Goal: Transaction & Acquisition: Purchase product/service

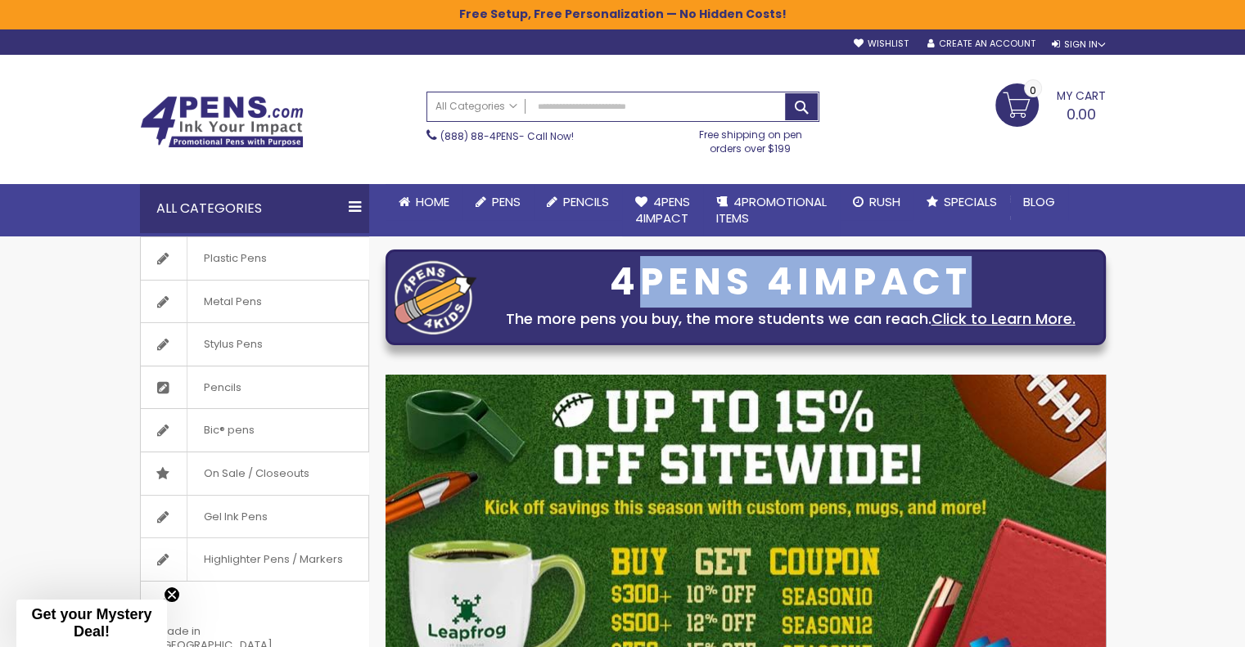
drag, startPoint x: 627, startPoint y: 276, endPoint x: 970, endPoint y: 267, distance: 343.0
click at [964, 267] on div "4PENS 4IMPACT" at bounding box center [790, 282] width 612 height 34
click at [970, 266] on div "4PENS 4IMPACT" at bounding box center [790, 282] width 612 height 34
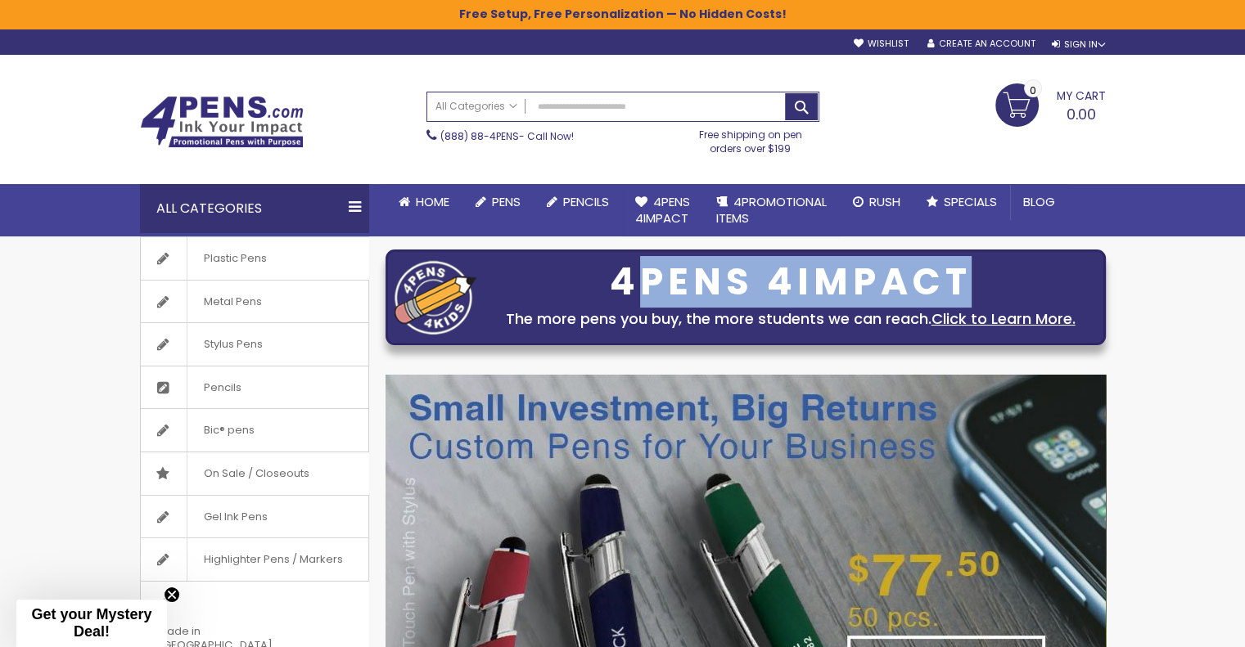
scroll to position [322, 0]
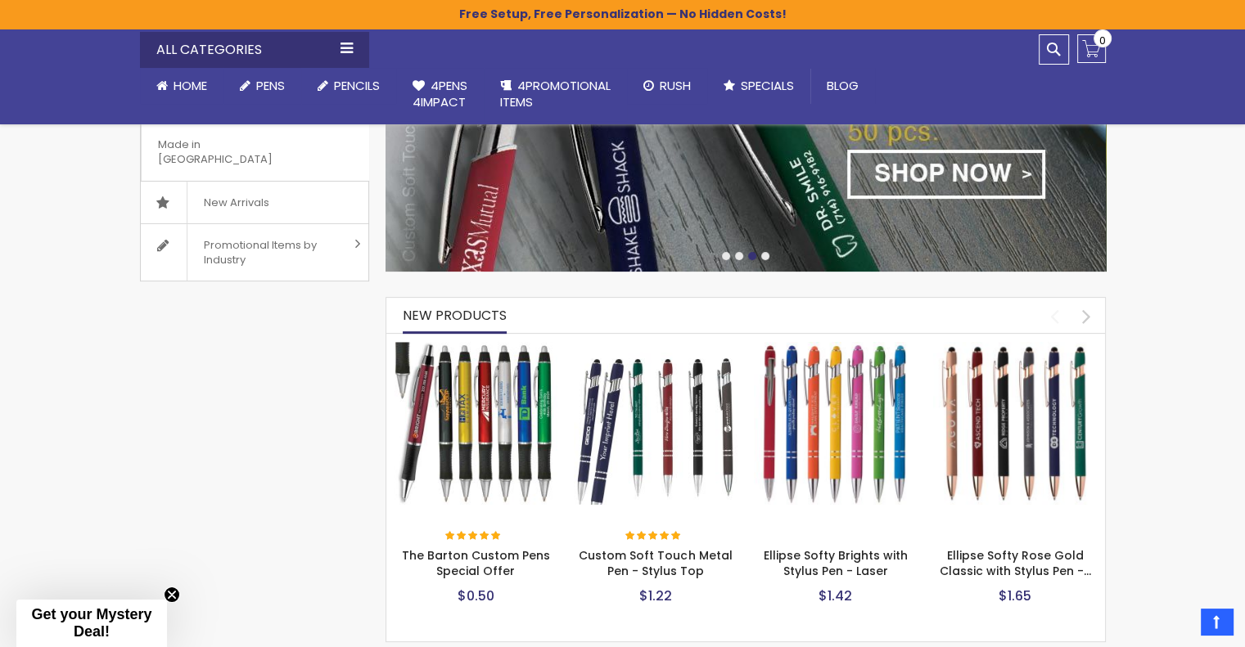
drag, startPoint x: 733, startPoint y: 199, endPoint x: 588, endPoint y: 211, distance: 145.4
click at [588, 211] on img at bounding box center [745, 80] width 720 height 383
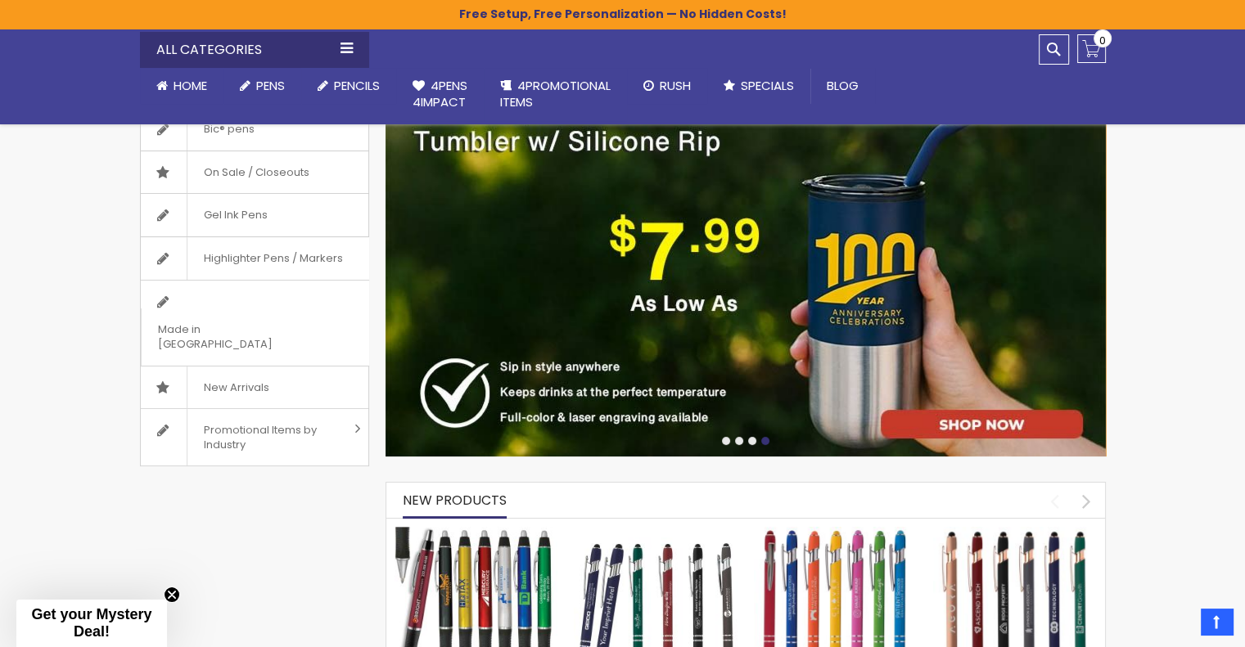
scroll to position [240, 0]
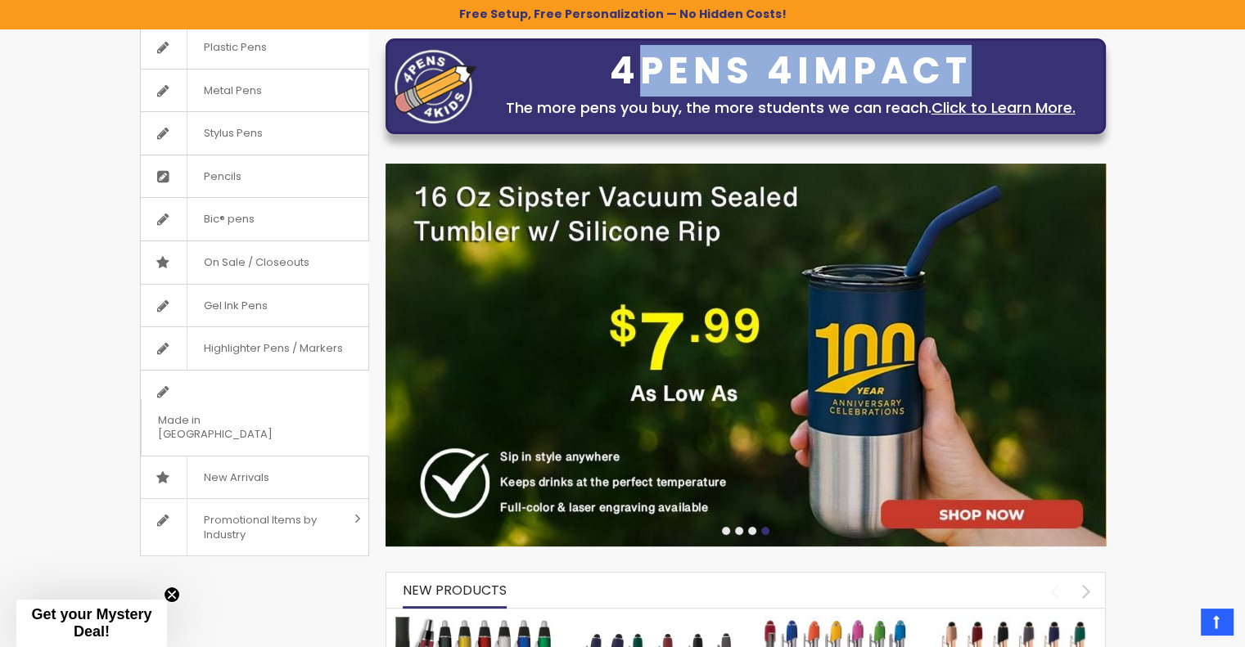
drag, startPoint x: 715, startPoint y: 373, endPoint x: 1182, endPoint y: 308, distance: 470.9
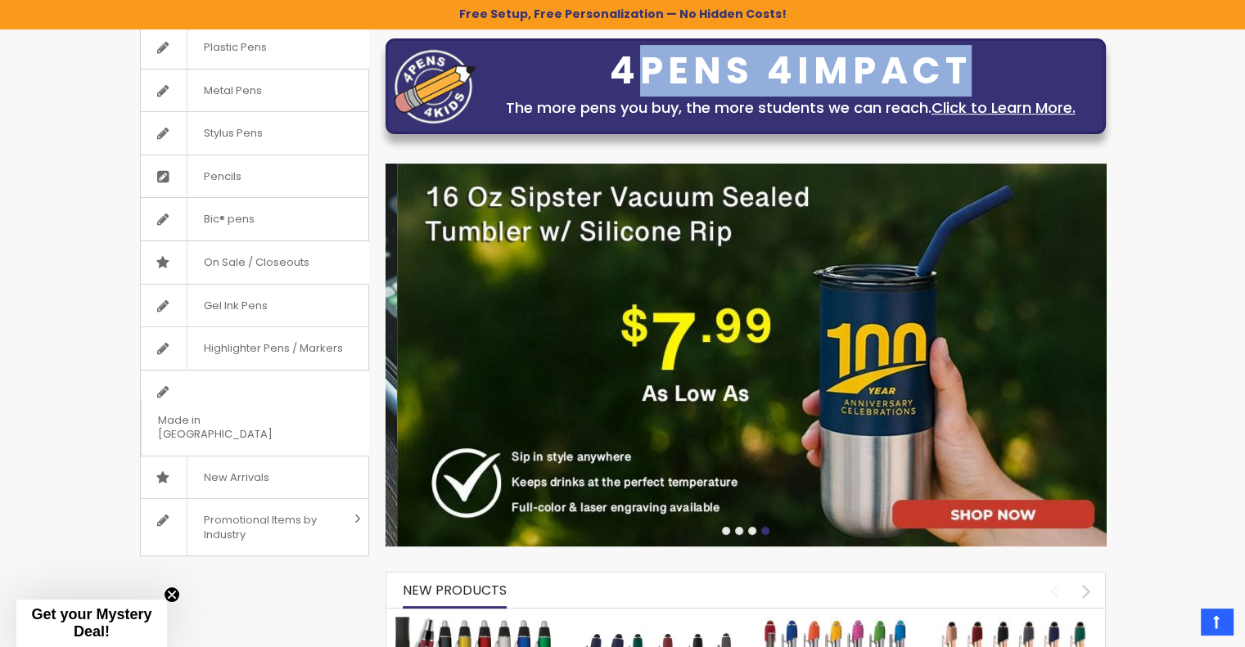
drag, startPoint x: 671, startPoint y: 376, endPoint x: 918, endPoint y: 361, distance: 247.6
click at [917, 361] on img at bounding box center [757, 355] width 720 height 383
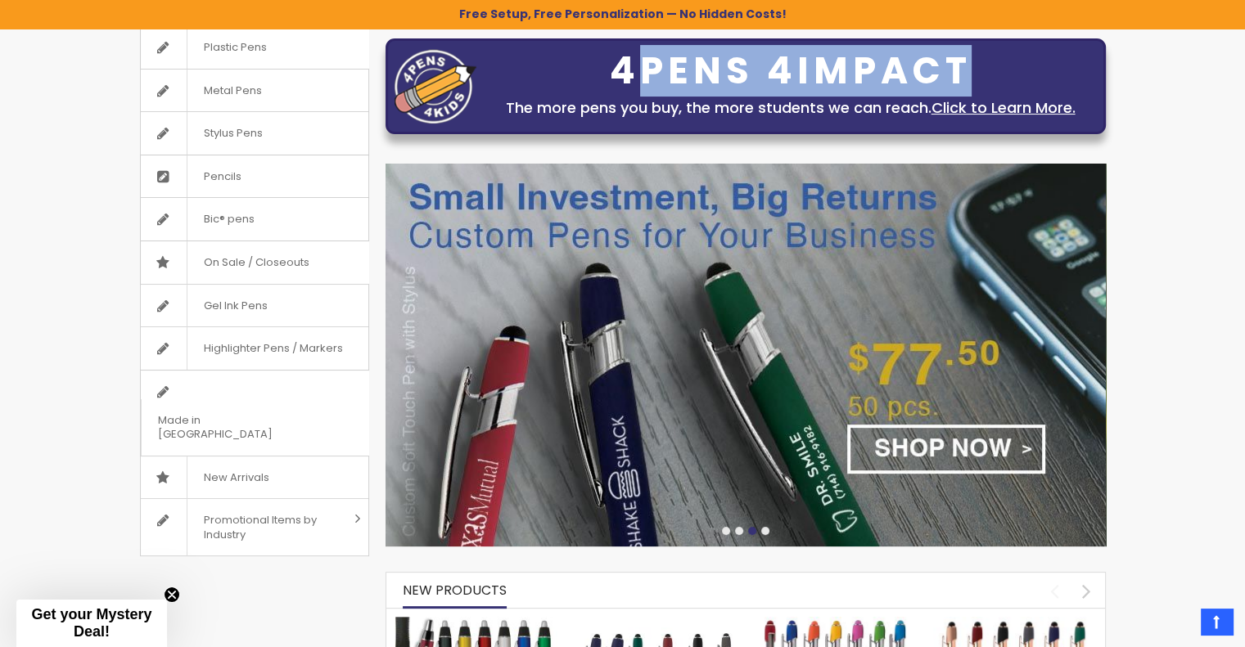
drag, startPoint x: 778, startPoint y: 357, endPoint x: 959, endPoint y: 341, distance: 181.5
click at [949, 343] on img at bounding box center [745, 355] width 720 height 383
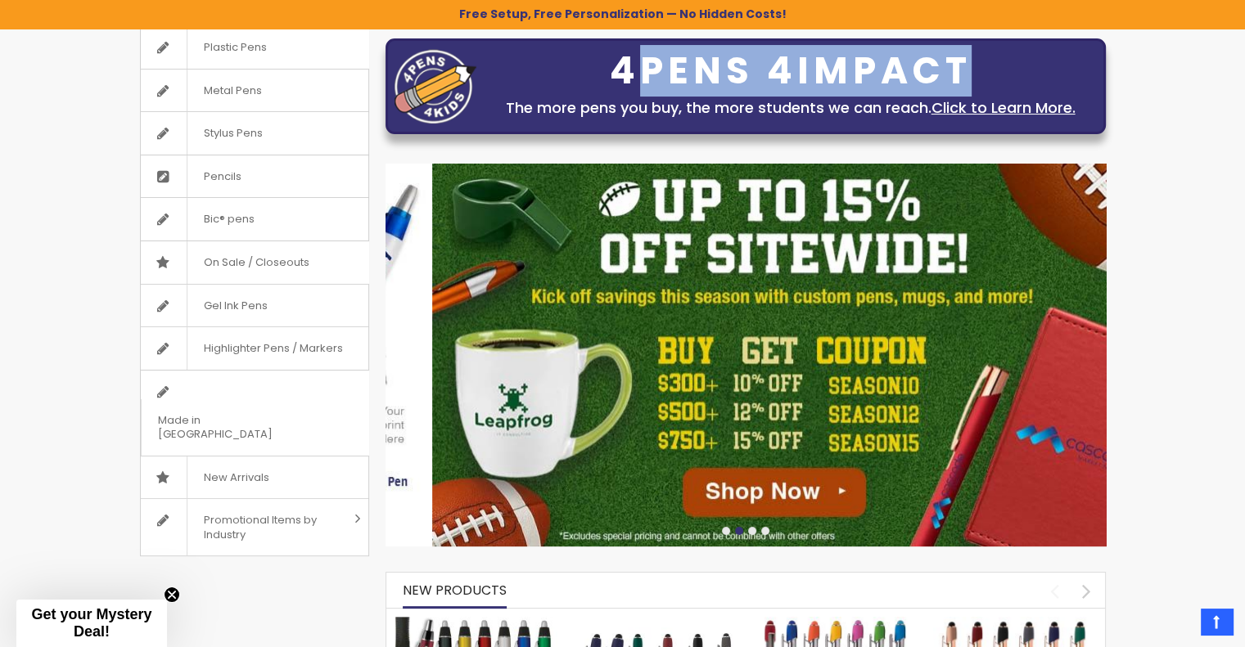
drag, startPoint x: 724, startPoint y: 363, endPoint x: 959, endPoint y: 347, distance: 235.4
click at [959, 347] on img at bounding box center [792, 355] width 720 height 383
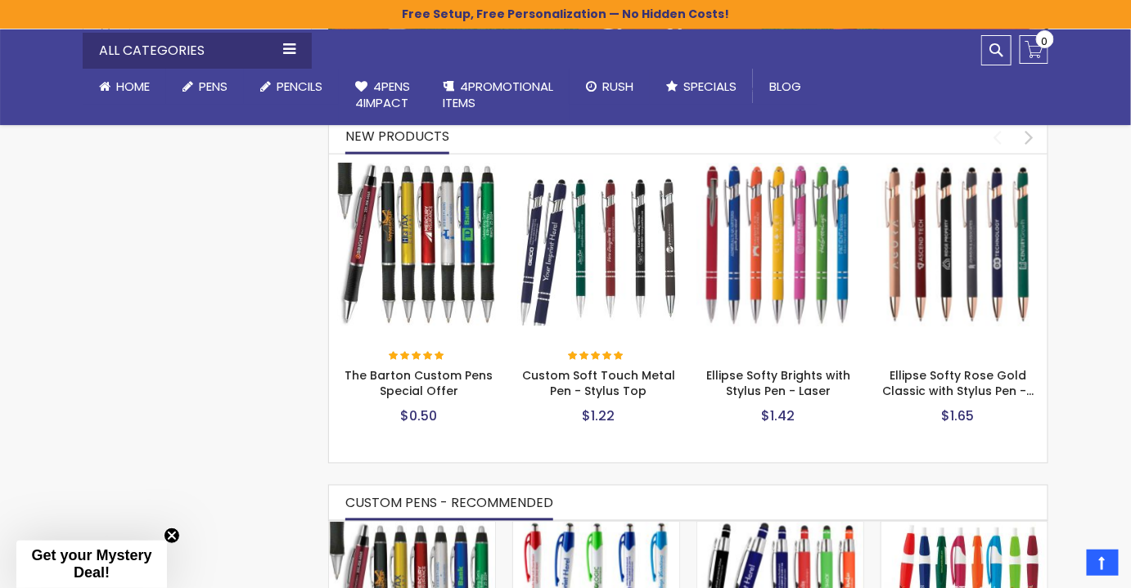
scroll to position [716, 0]
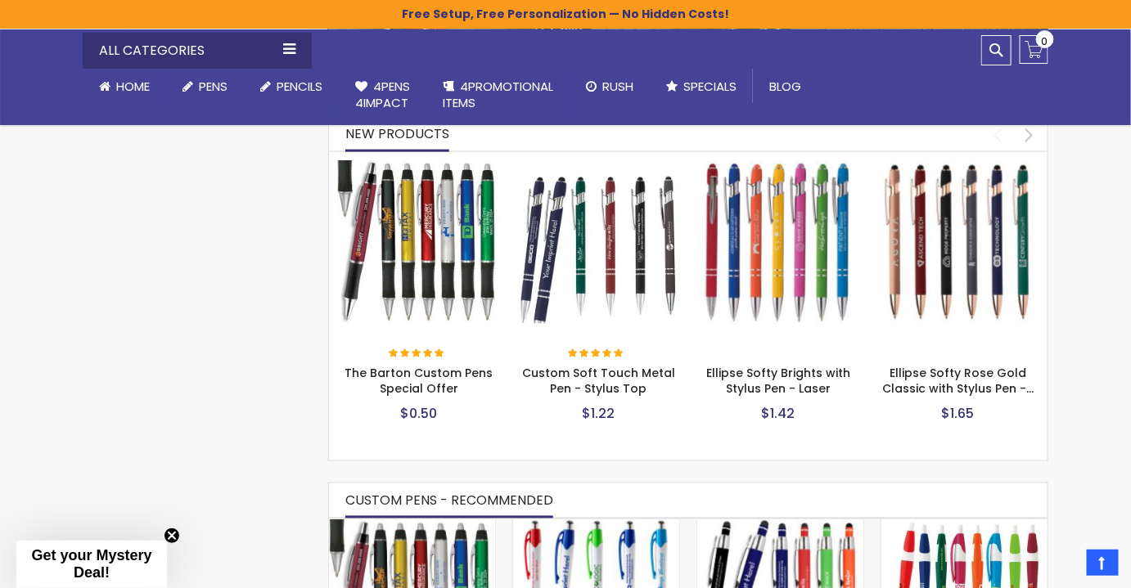
click at [440, 268] on img at bounding box center [419, 242] width 164 height 164
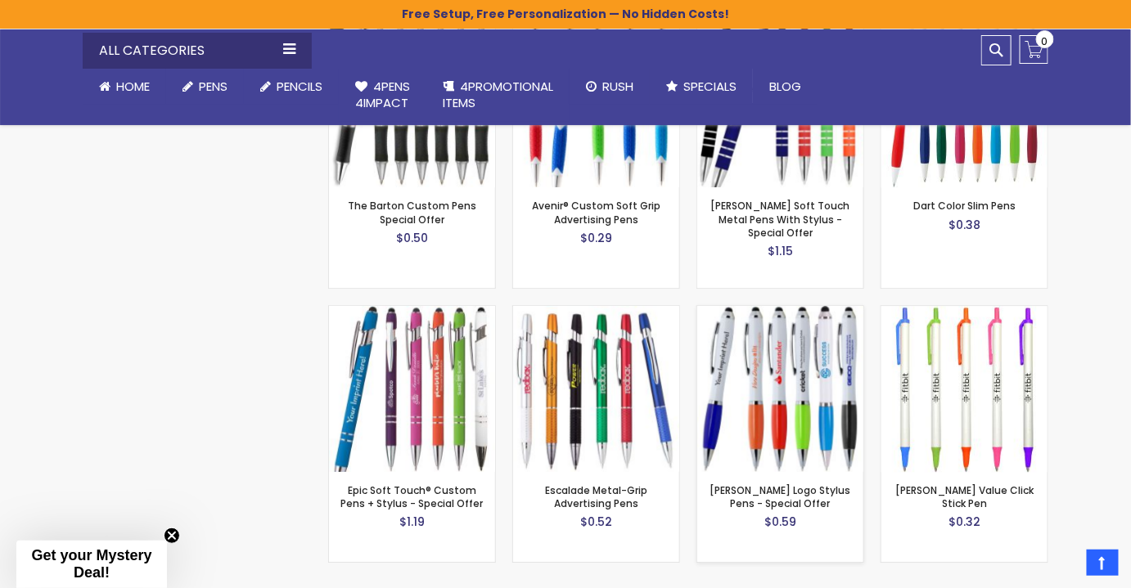
scroll to position [1237, 0]
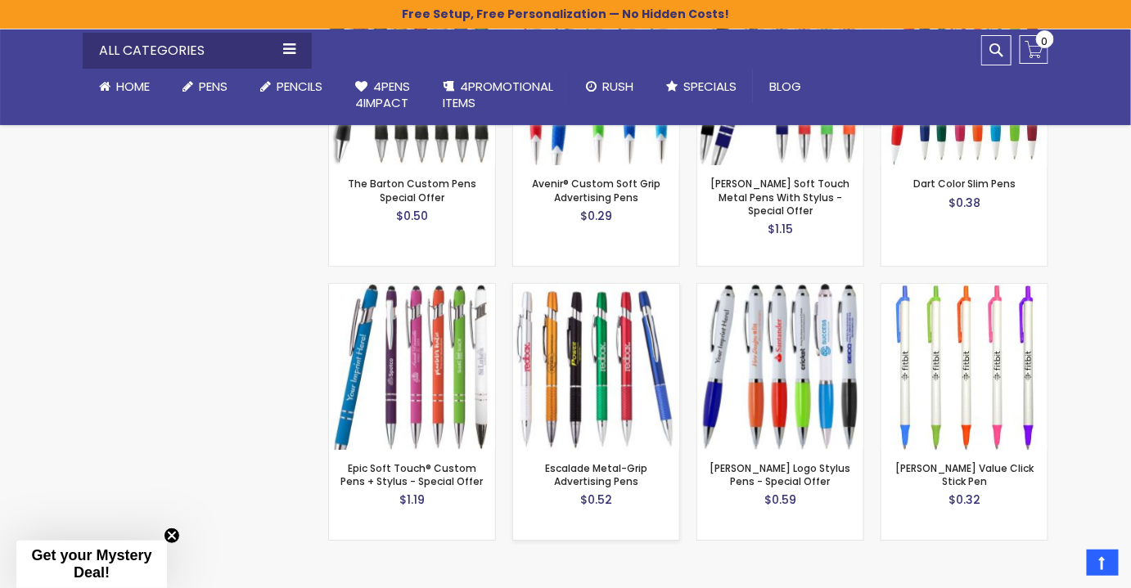
click at [601, 357] on img at bounding box center [596, 367] width 166 height 166
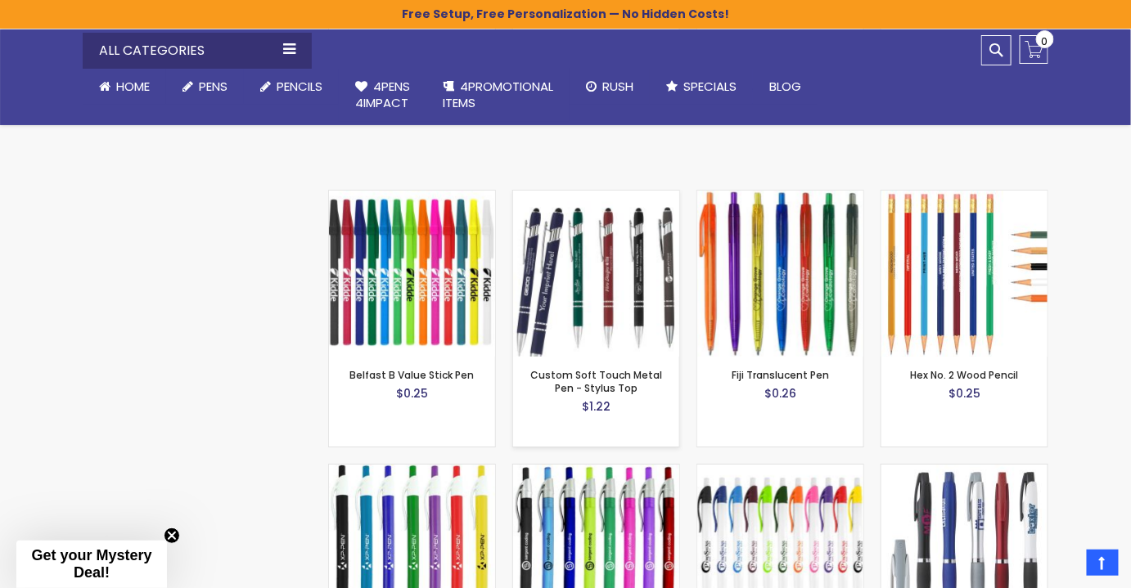
scroll to position [1683, 0]
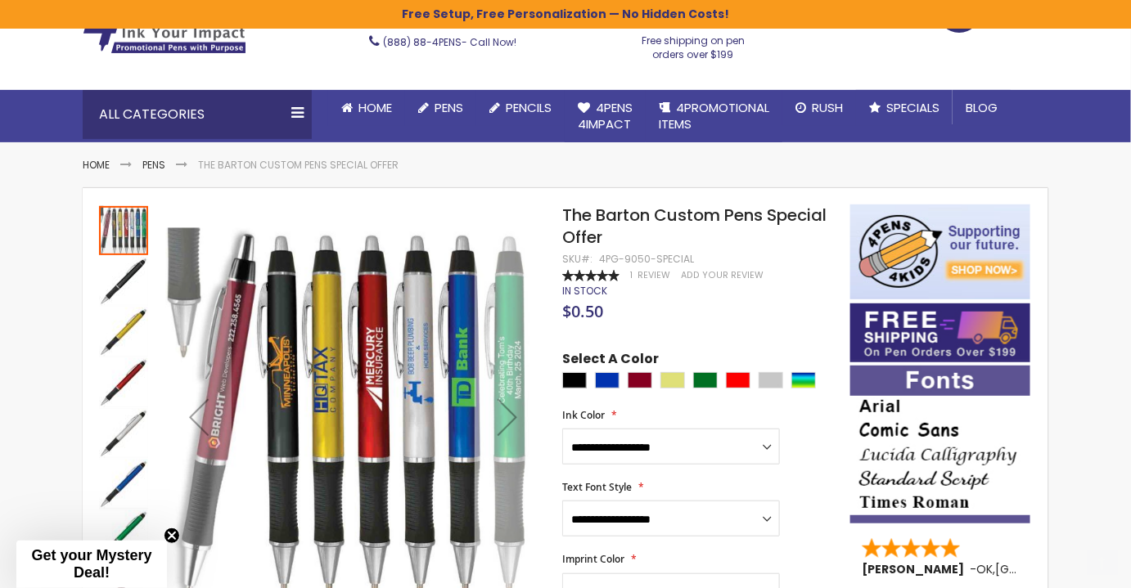
scroll to position [148, 0]
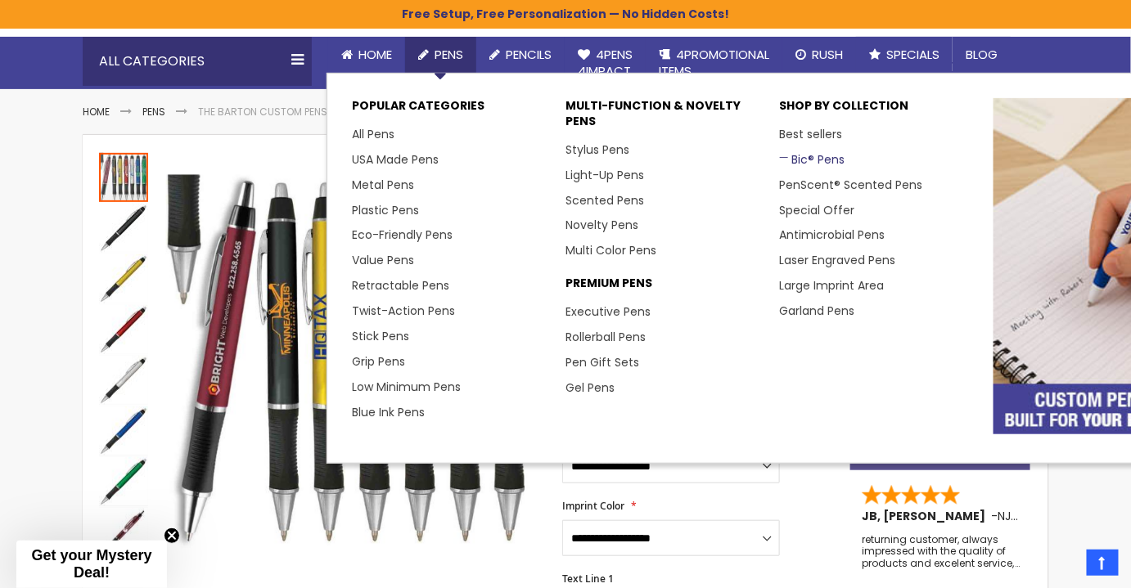
click at [813, 154] on link "Bic® Pens" at bounding box center [812, 159] width 65 height 16
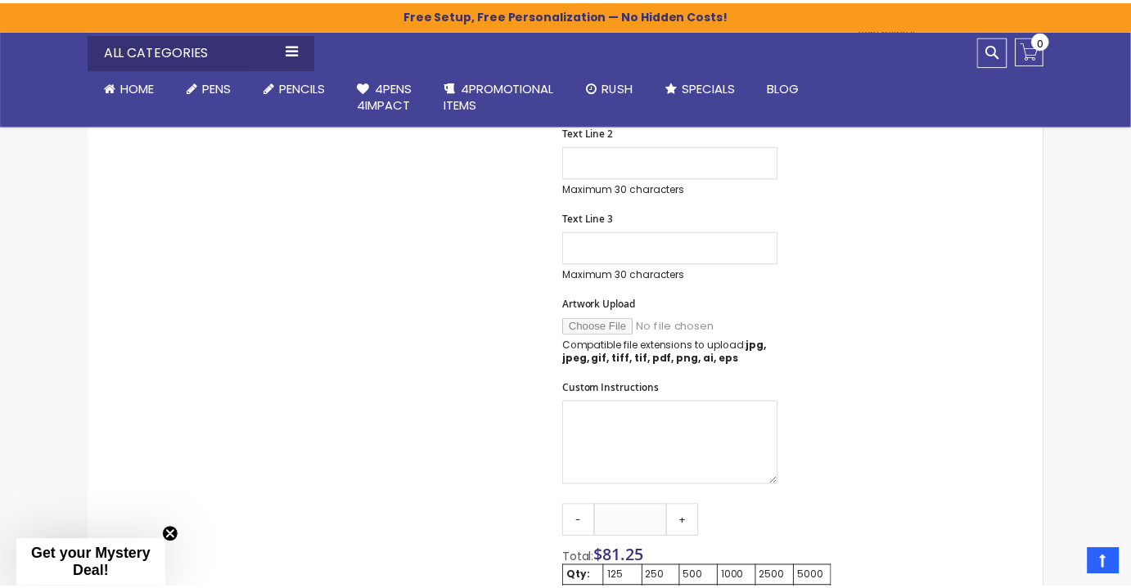
scroll to position [669, 0]
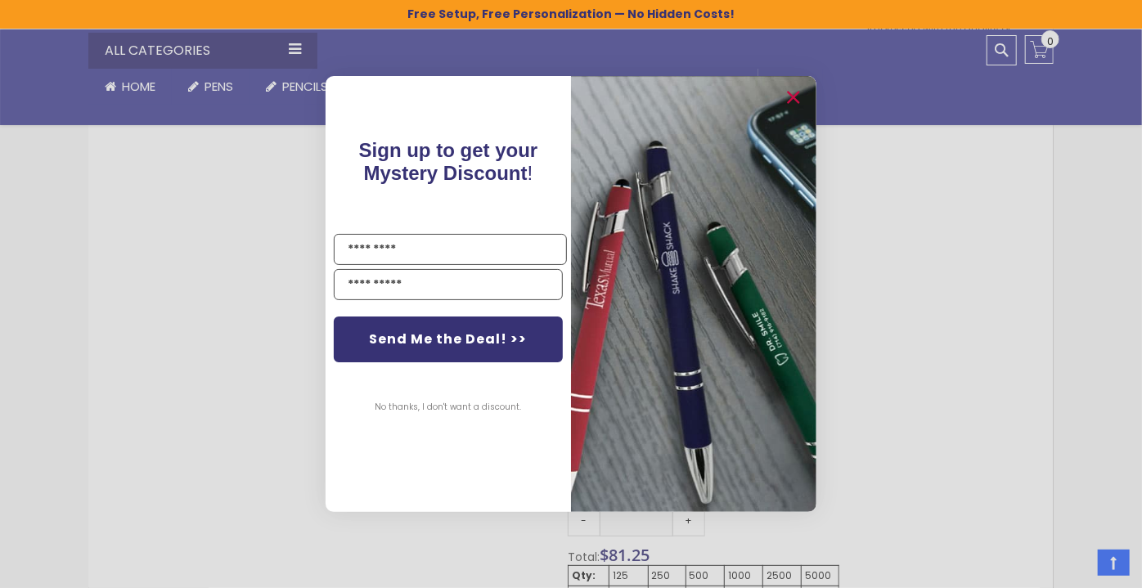
click at [1052, 178] on div "Close dialog Sign up to get your Mystery Discount ! Name Email Send Me the Deal…" at bounding box center [571, 294] width 1142 height 588
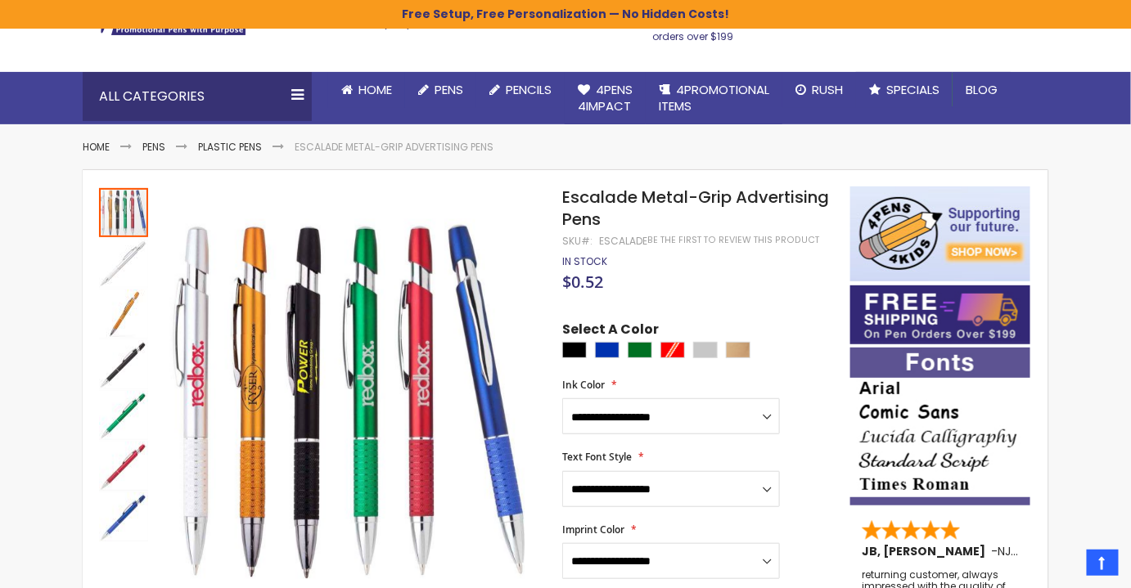
scroll to position [0, 0]
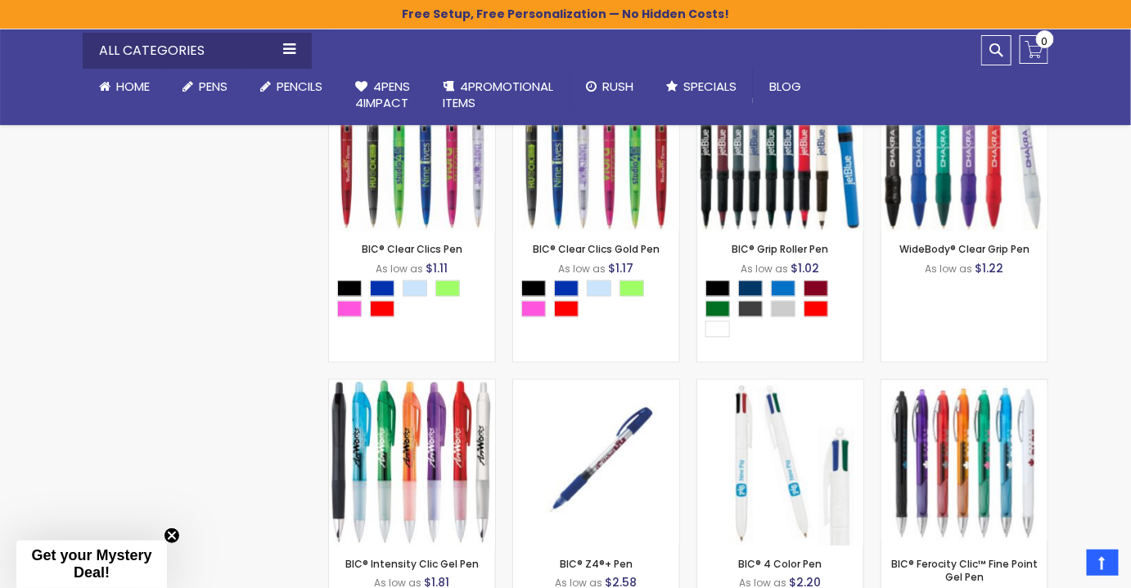
scroll to position [938, 0]
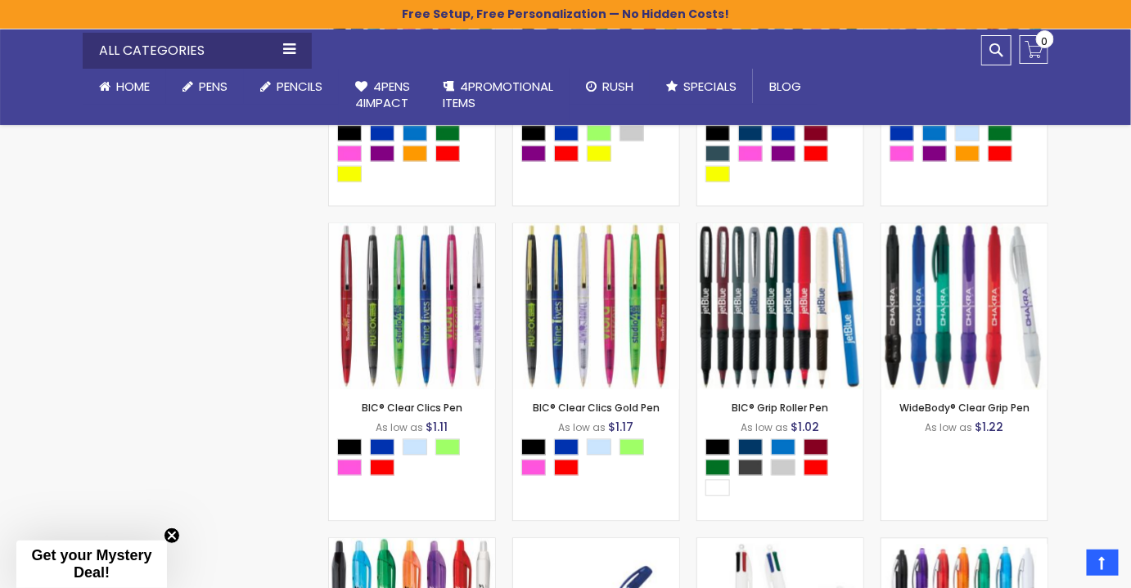
drag, startPoint x: 1142, startPoint y: 165, endPoint x: 1142, endPoint y: 237, distance: 72.0
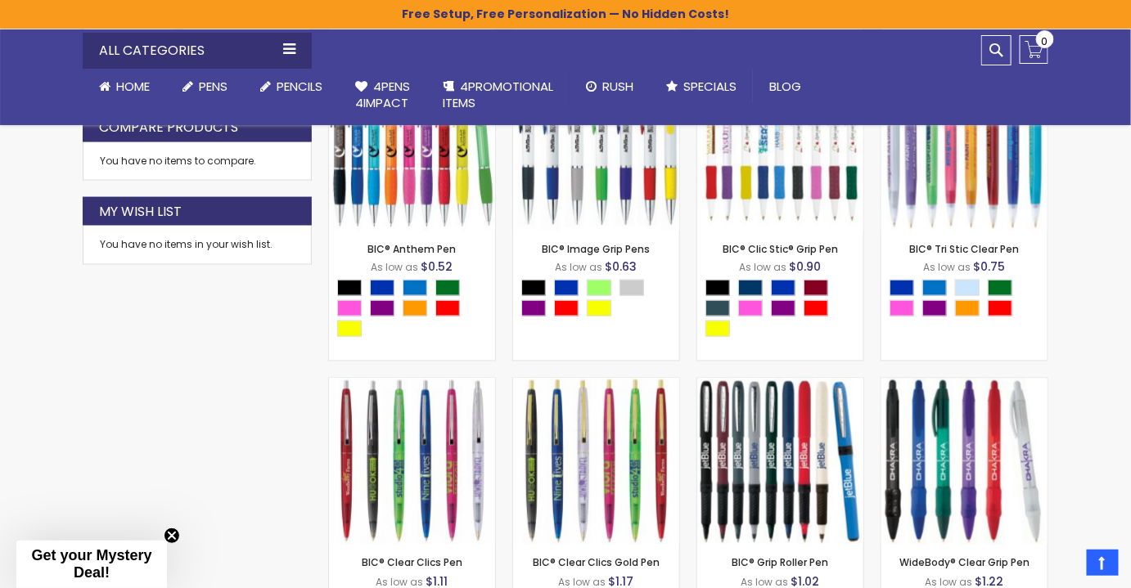
scroll to position [1082, 0]
